Goal: Register for event/course

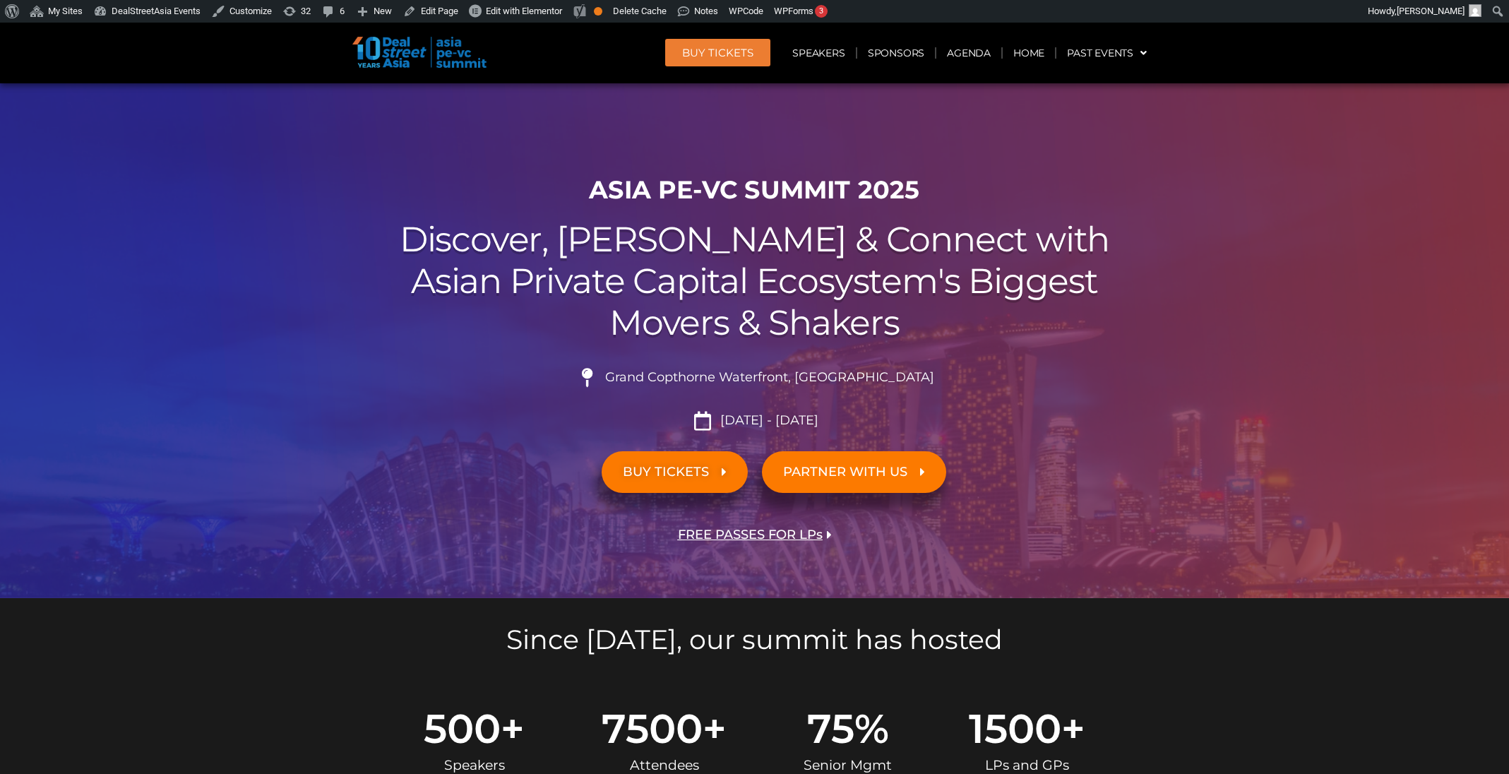
scroll to position [3573, 0]
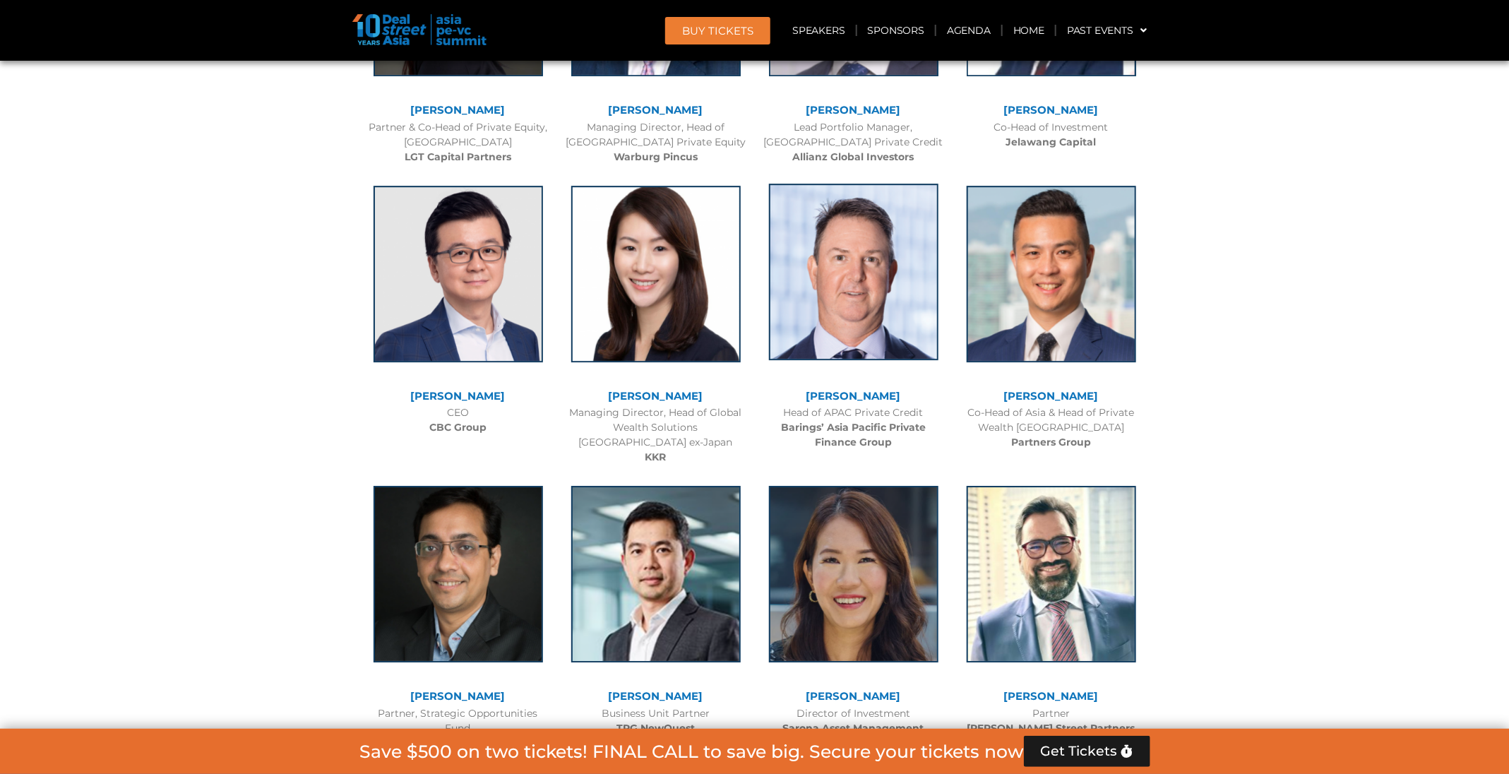
scroll to position [2542, 0]
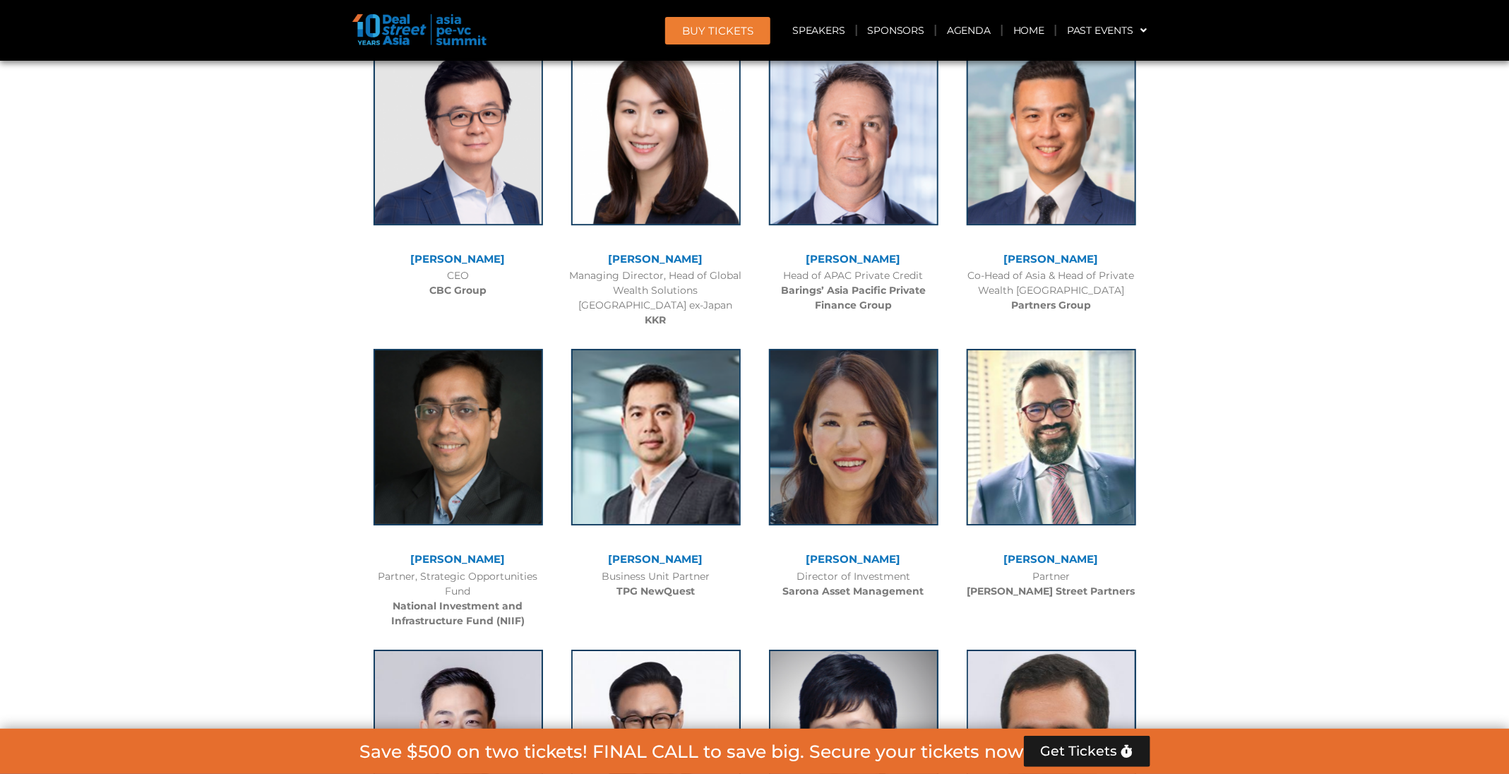
click at [902, 10] on header "BUY Tickets Speakers Sponsors Agenda Home Past Events JKT 2025 SG 2024 JKT 2024…" at bounding box center [755, 30] width 1510 height 61
click at [907, 29] on link "Sponsors" at bounding box center [896, 30] width 78 height 32
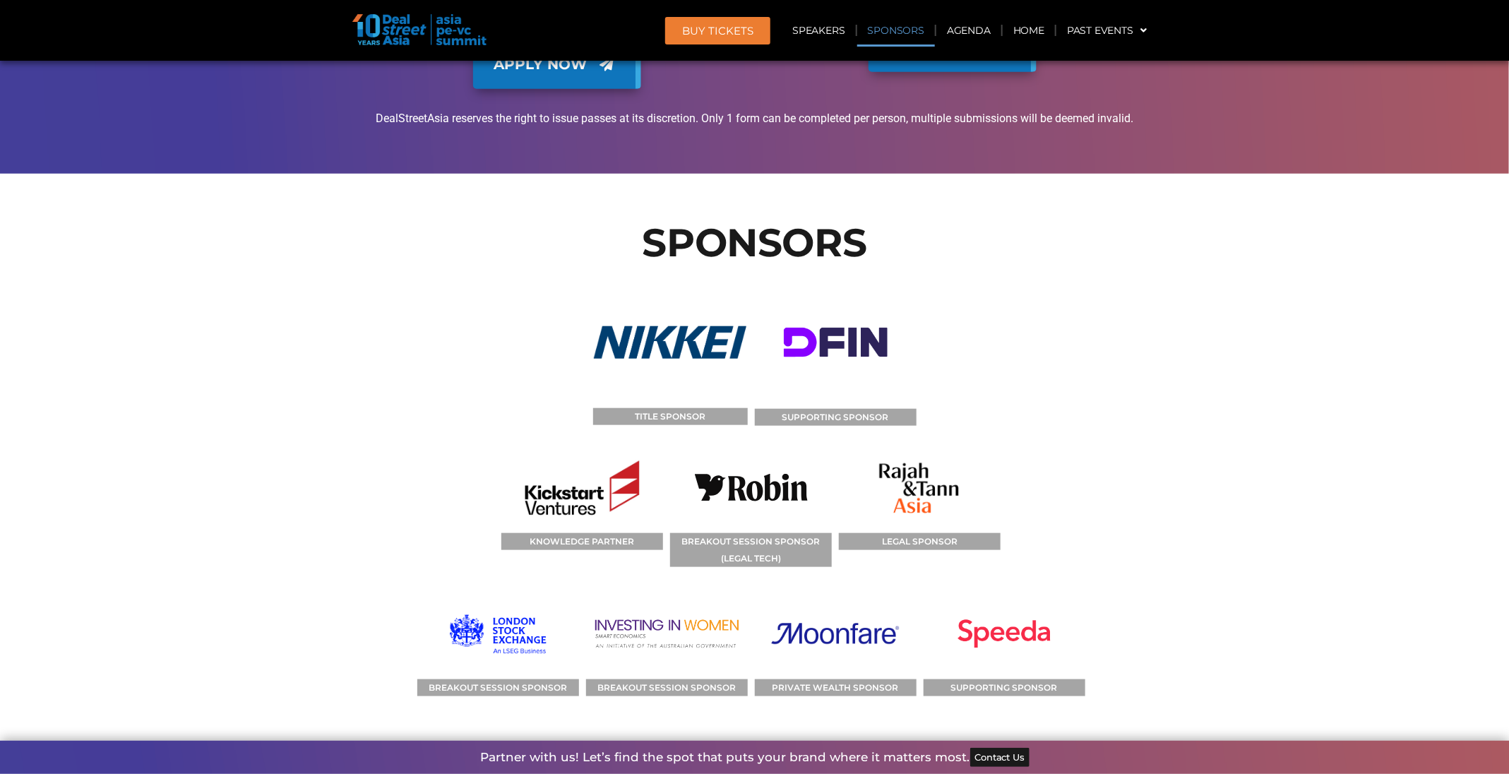
scroll to position [16004, 0]
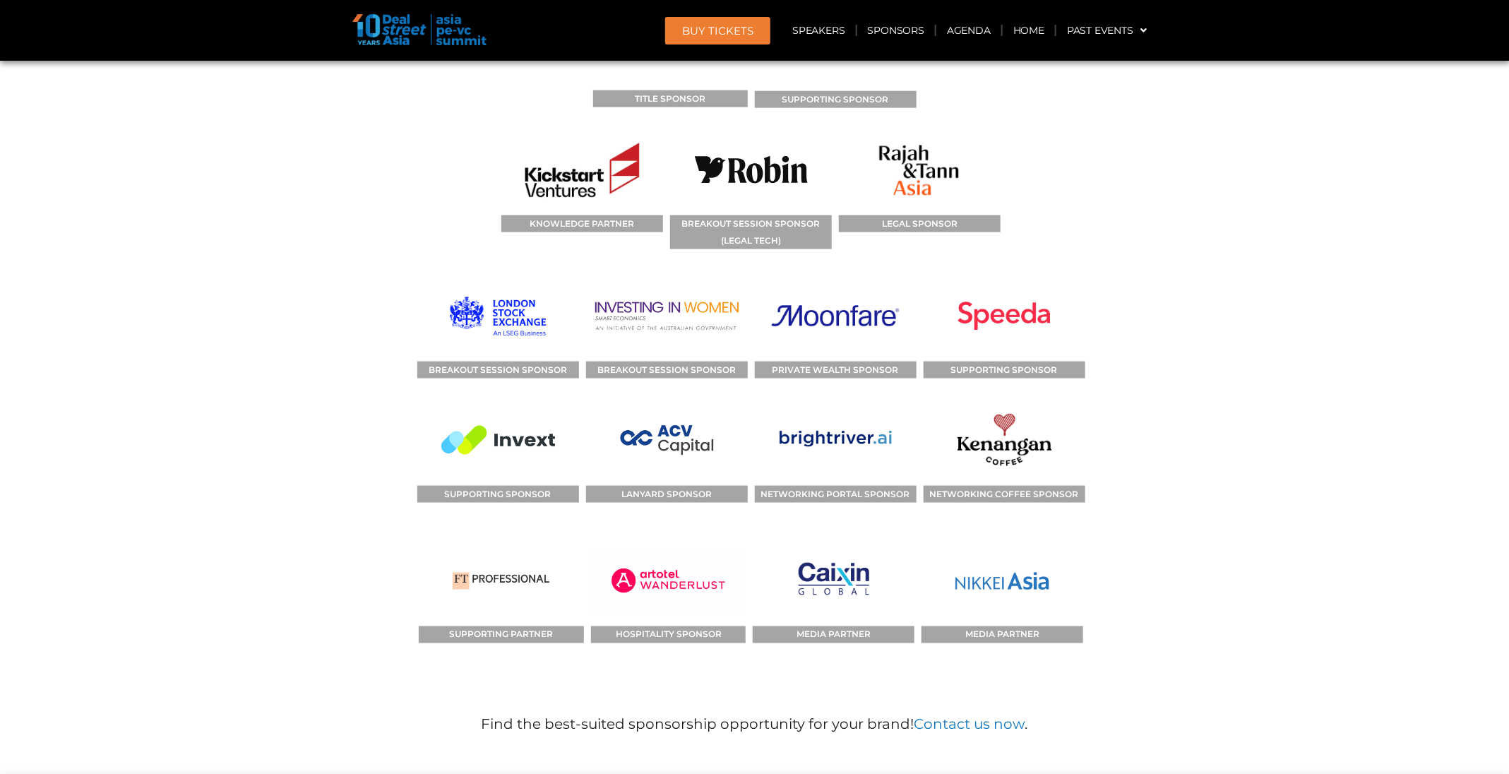
click at [1005, 362] on section "SPONSORS TITLE SPONSOR SUPPORTING SPONSOR KNOWLEDGE PARTNER BREAKOUT SESSION SP…" at bounding box center [754, 326] width 1509 height 940
click at [1005, 415] on section "SPONSORS TITLE SPONSOR SUPPORTING SPONSOR KNOWLEDGE PARTNER BREAKOUT SESSION SP…" at bounding box center [754, 326] width 1509 height 940
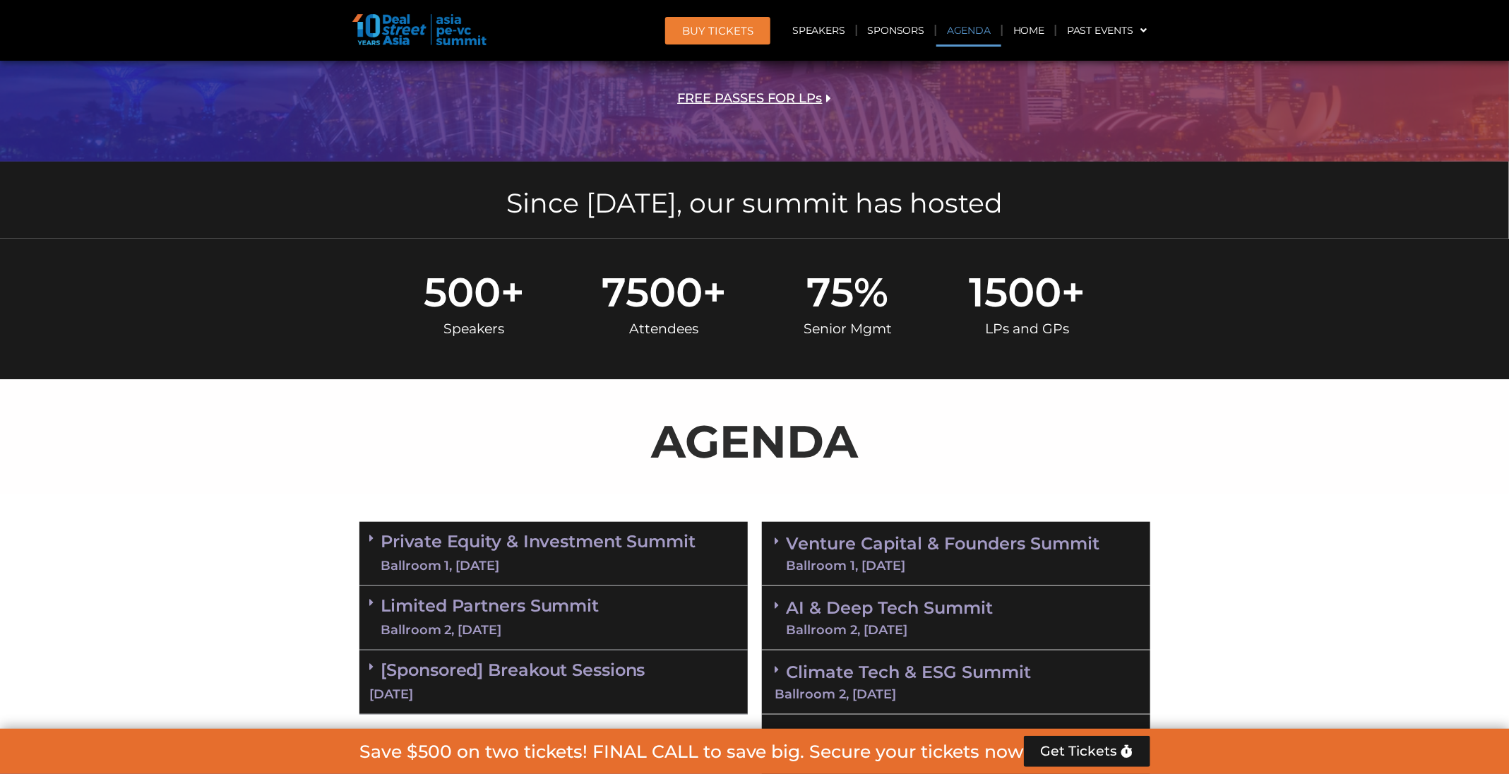
scroll to position [0, 0]
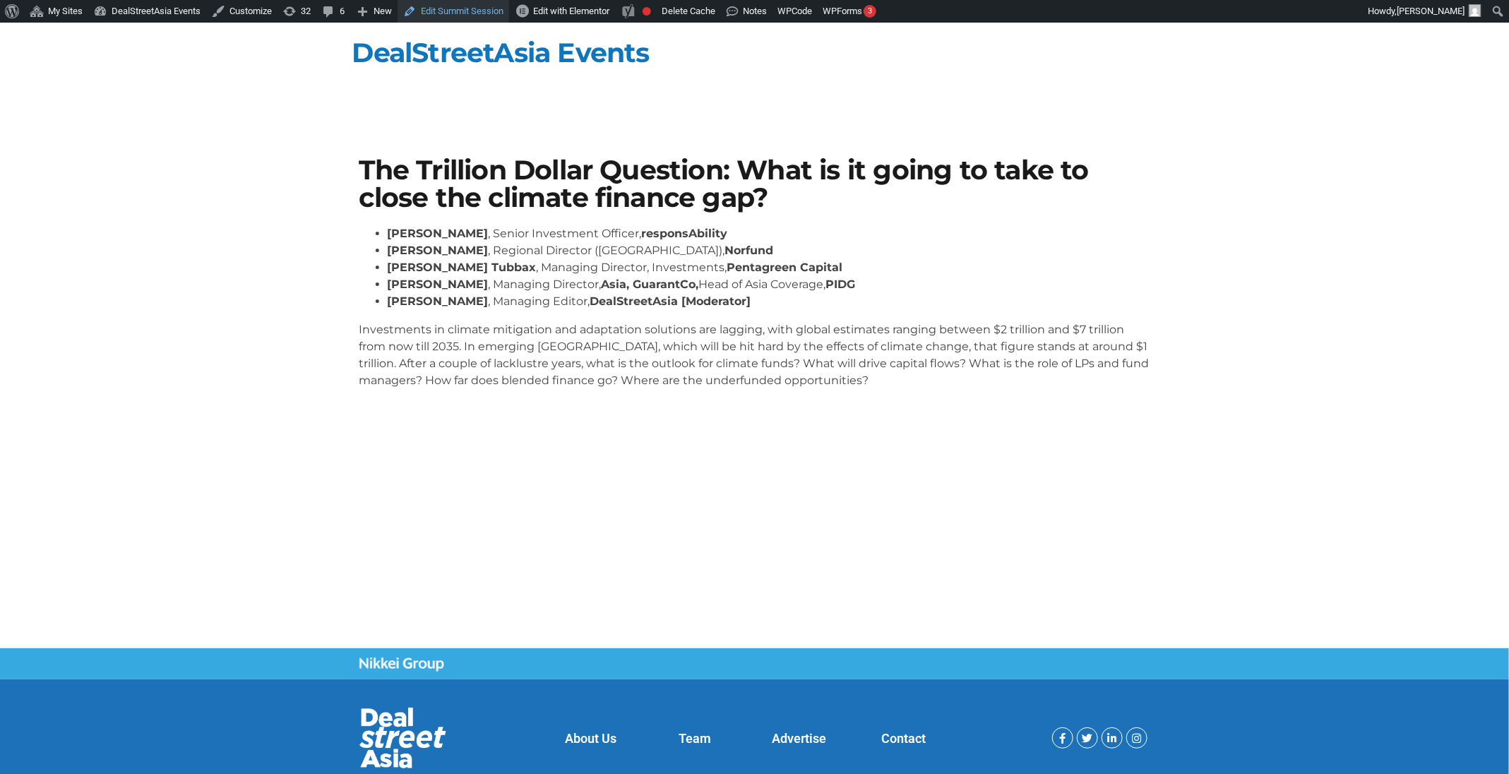
click at [465, 17] on link "Edit Summit Session" at bounding box center [454, 11] width 112 height 23
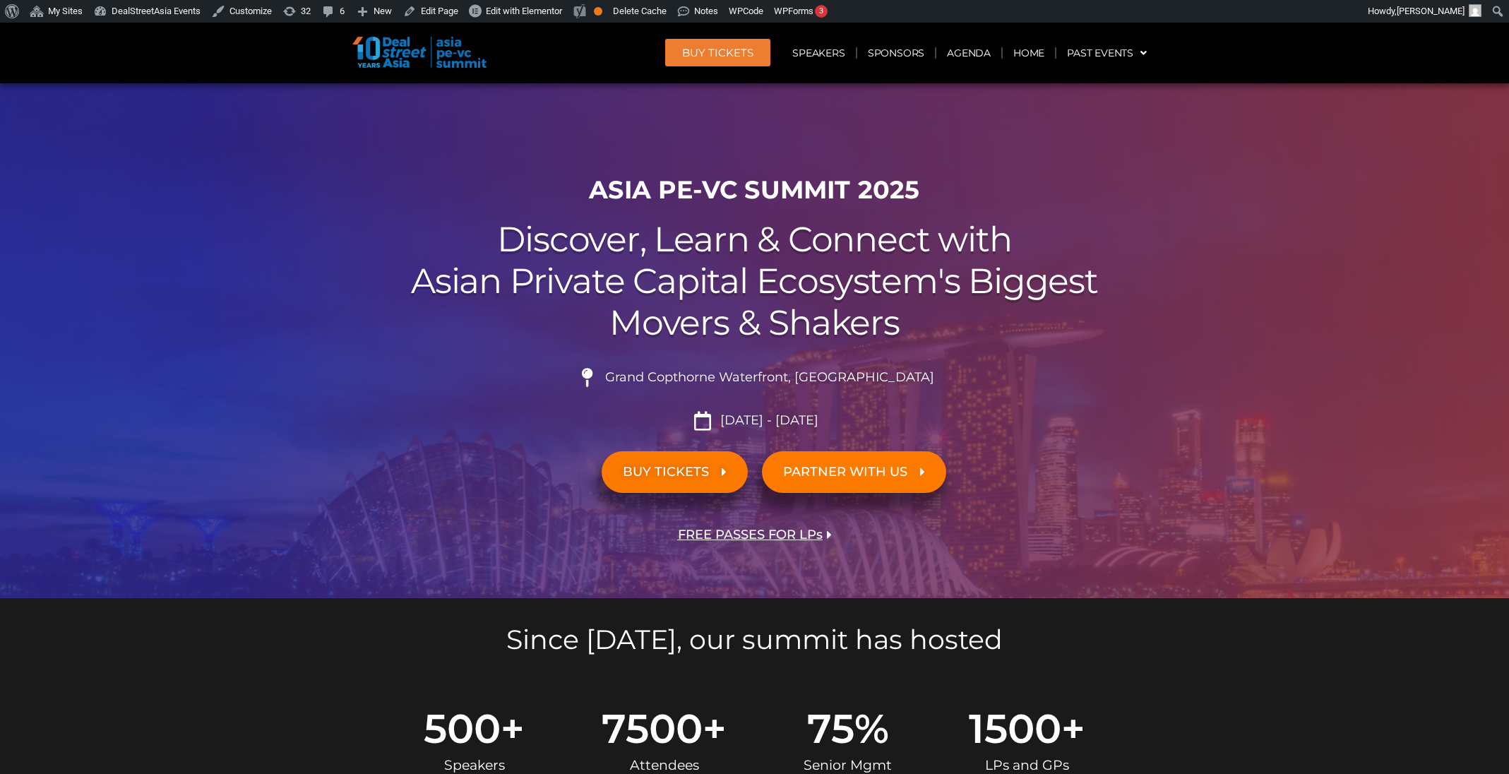
scroll to position [3573, 0]
